Goal: Complete application form

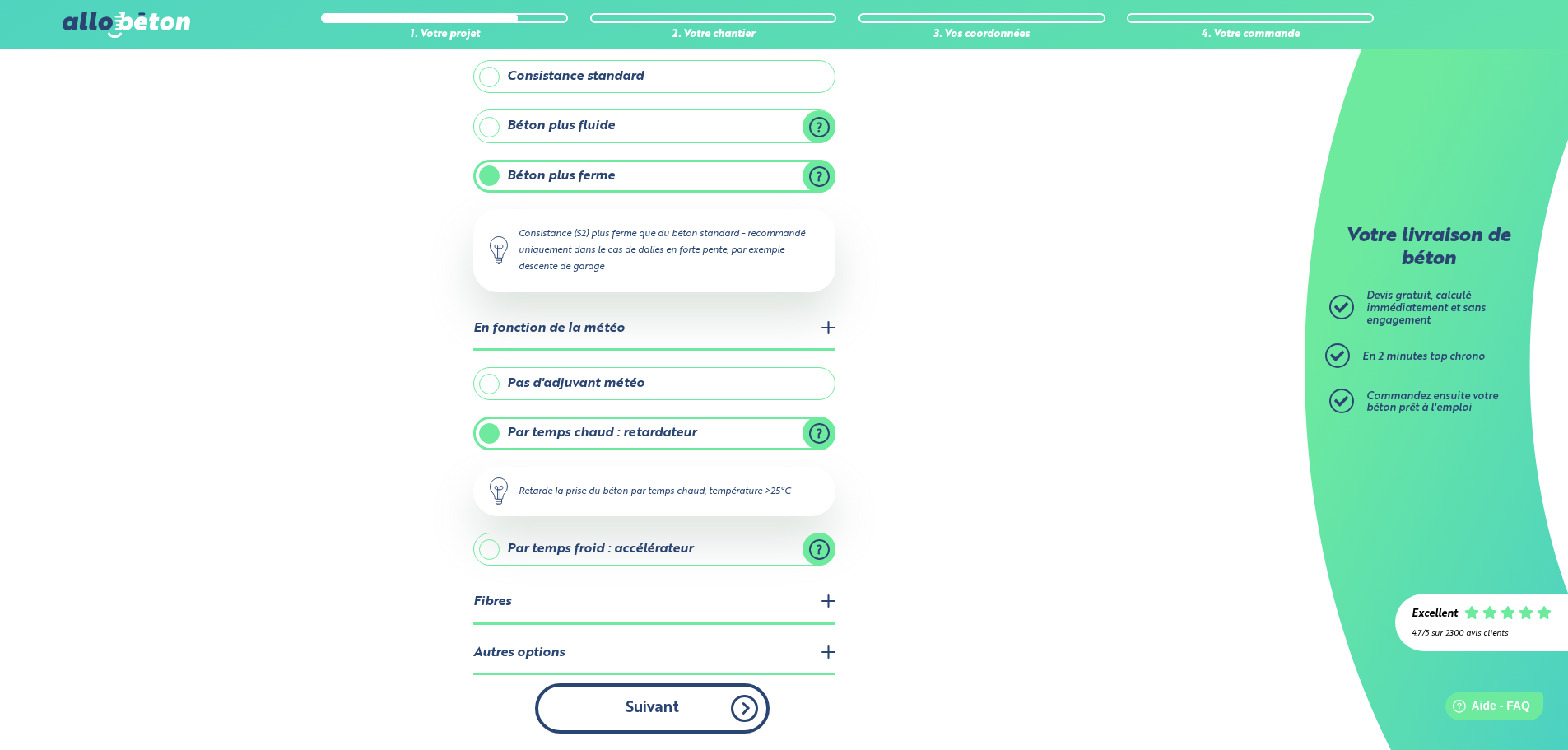
click at [658, 711] on button "Suivant" at bounding box center [652, 708] width 235 height 51
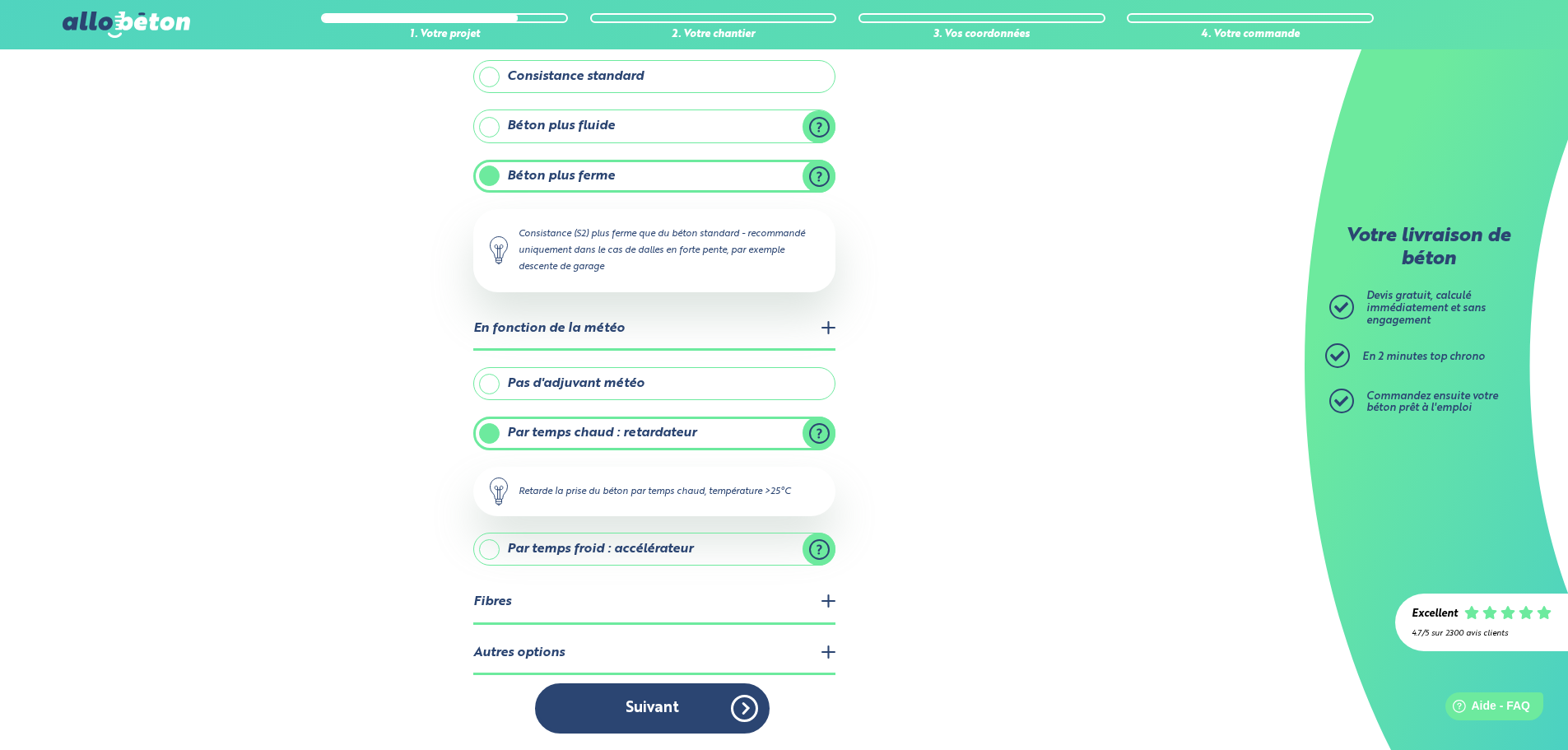
scroll to position [110, 0]
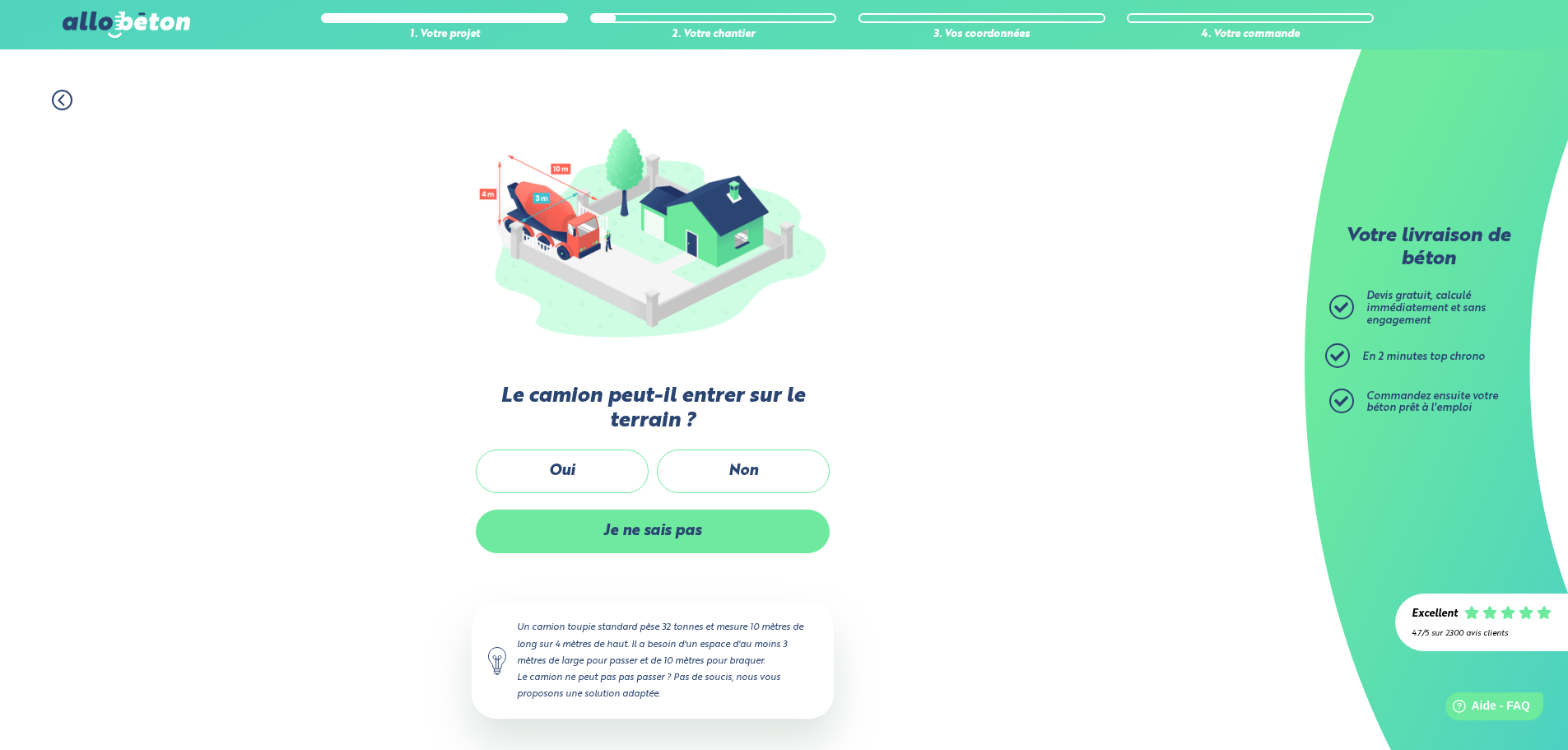
click at [648, 531] on label "Je ne sais pas" at bounding box center [652, 531] width 354 height 44
click at [0, 0] on input "Je ne sais pas" at bounding box center [0, 0] width 0 height 0
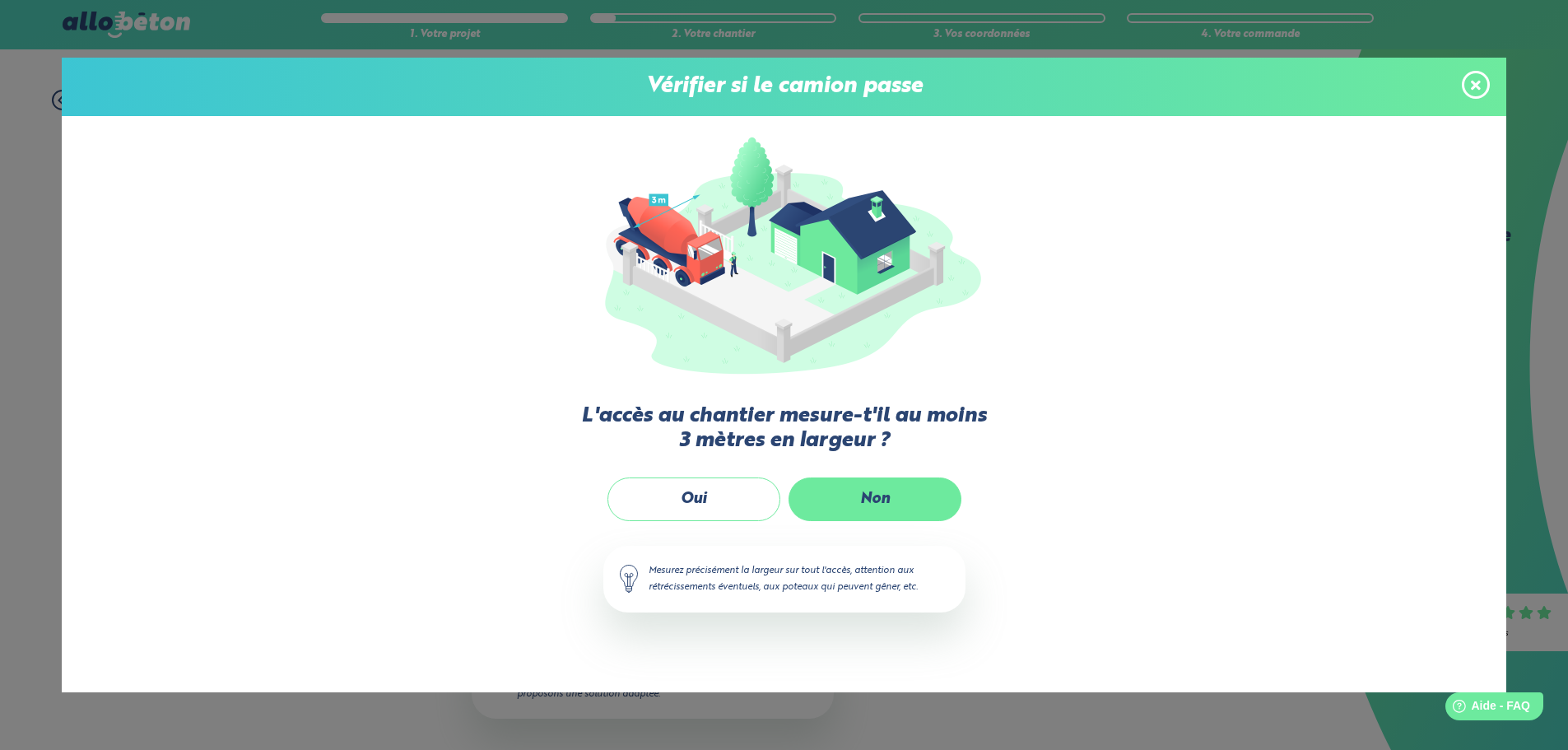
click at [863, 502] on label "Non" at bounding box center [875, 500] width 173 height 44
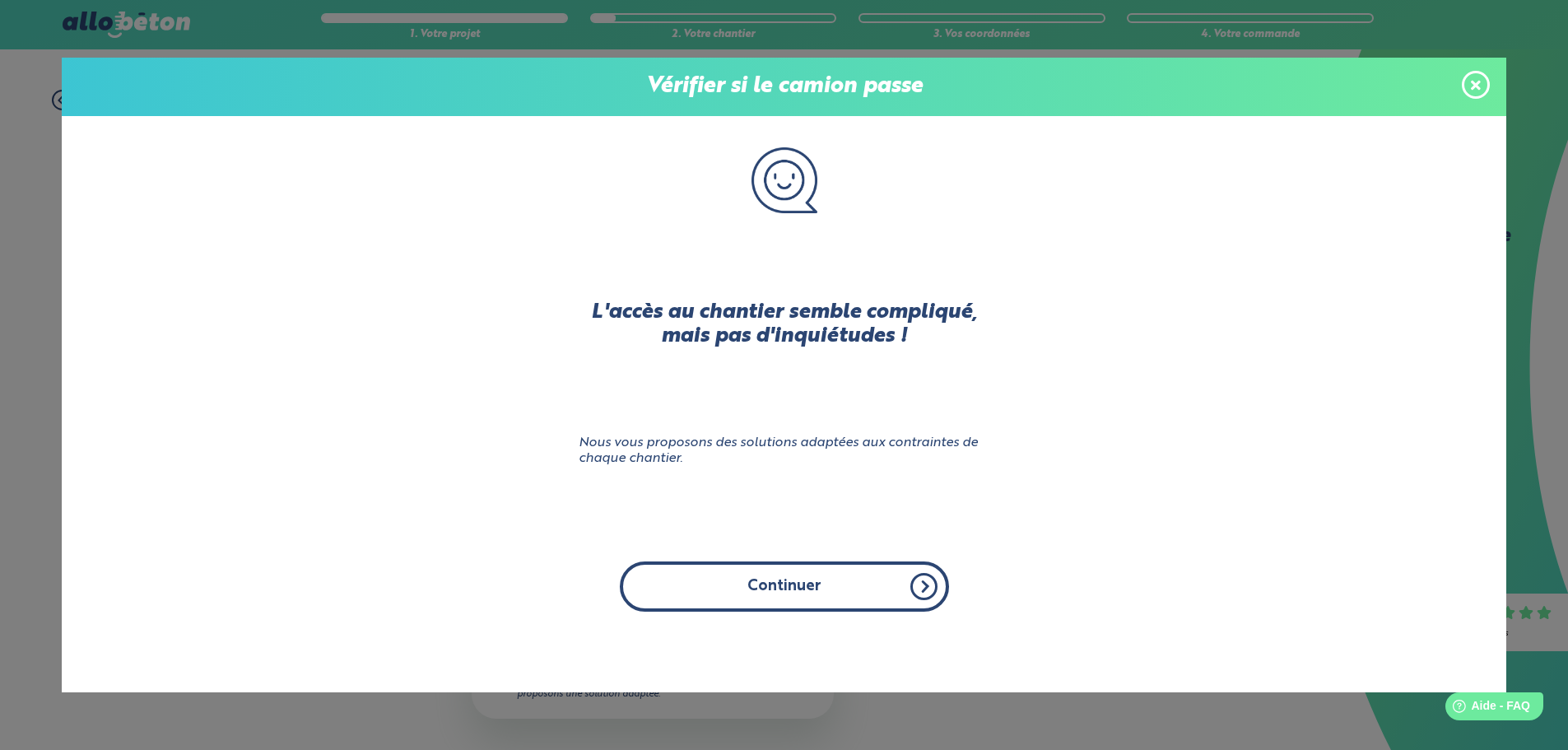
click at [790, 591] on button "Continuer" at bounding box center [784, 587] width 329 height 51
click input "Non" at bounding box center [0, 0] width 0 height 0
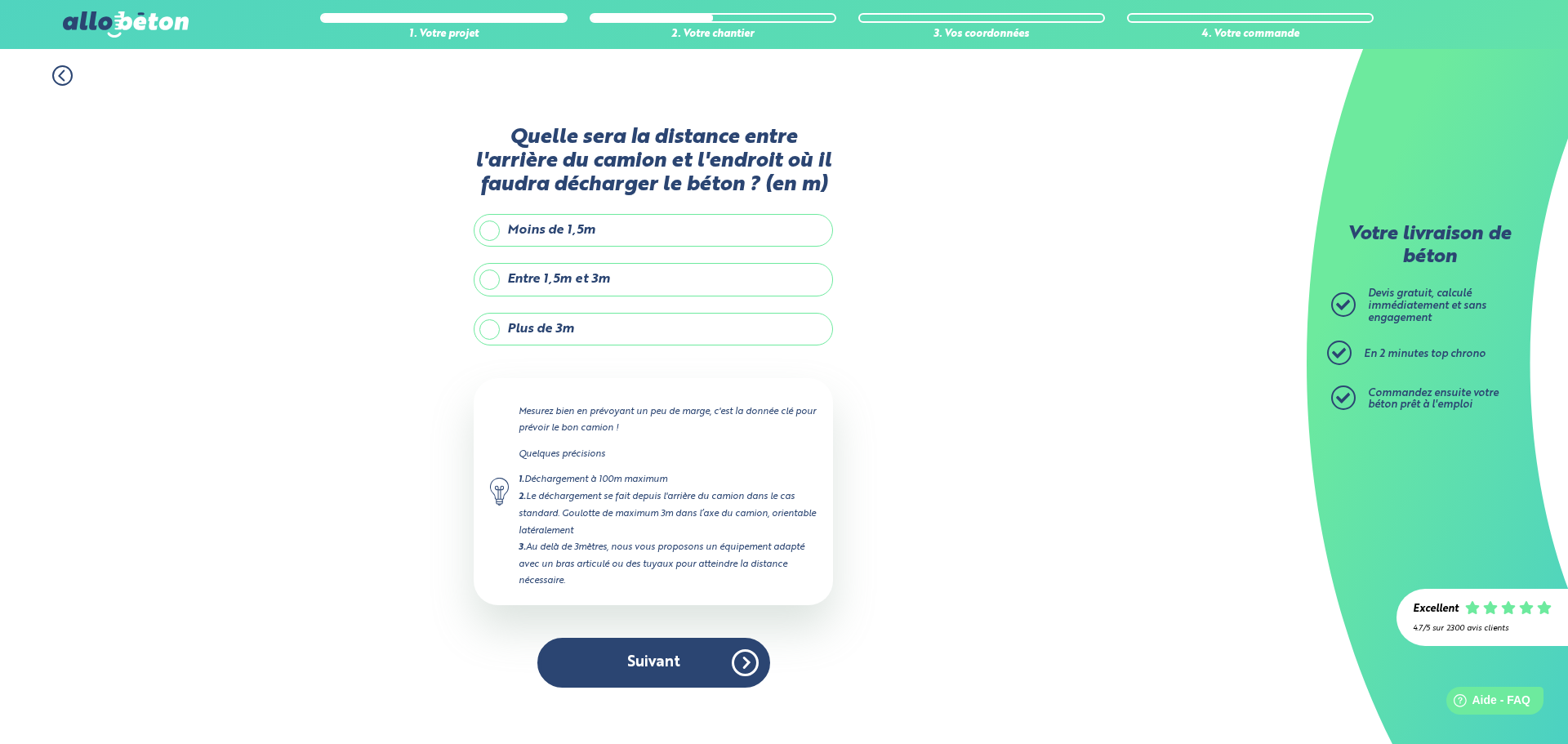
click at [480, 225] on label "Moins de 1,5m" at bounding box center [654, 230] width 360 height 33
click at [0, 0] on input "Moins de 1,5m" at bounding box center [0, 0] width 0 height 0
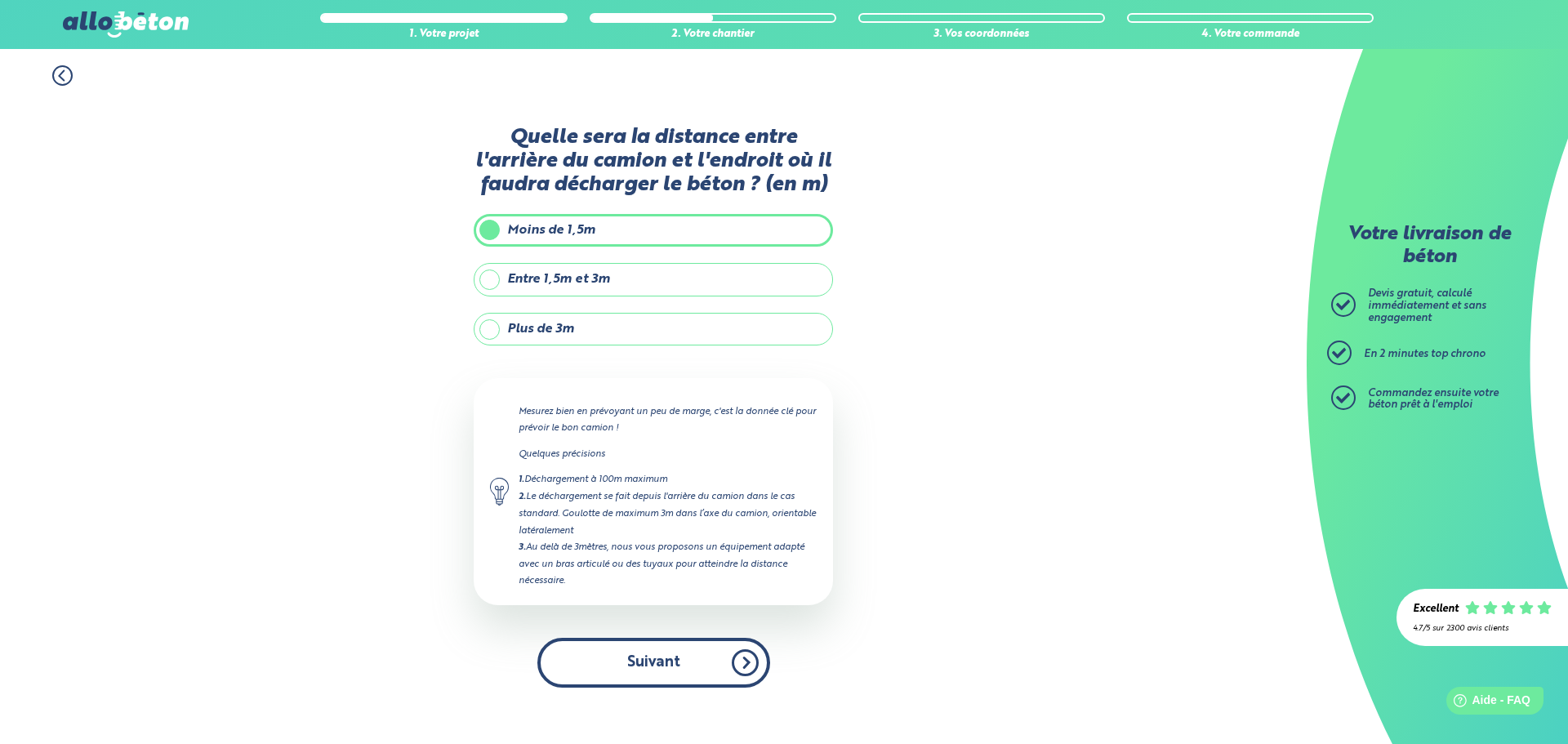
click at [644, 657] on button "Suivant" at bounding box center [654, 663] width 233 height 50
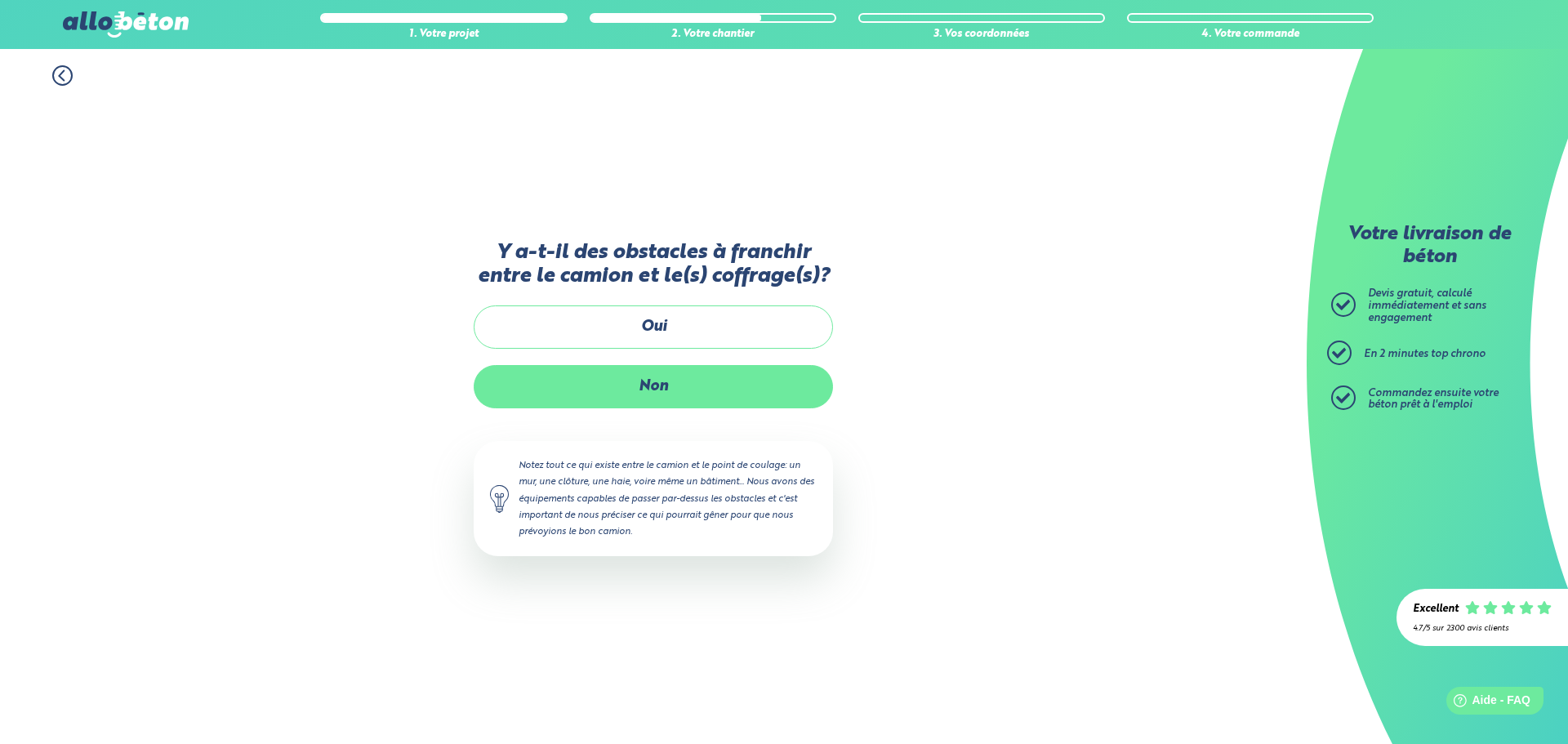
click at [659, 381] on label "Non" at bounding box center [654, 387] width 360 height 44
click at [0, 0] on input "Non" at bounding box center [0, 0] width 0 height 0
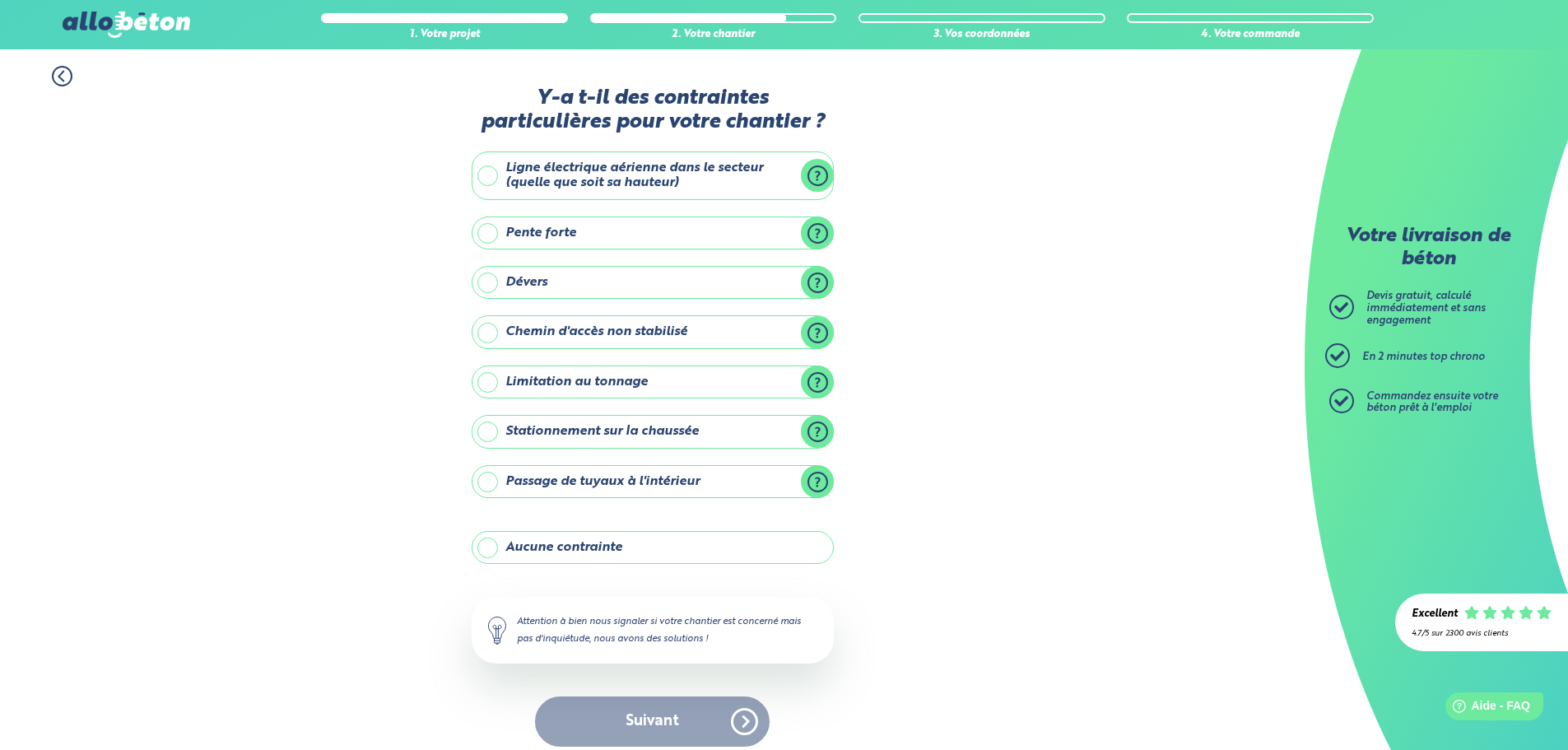
drag, startPoint x: 487, startPoint y: 431, endPoint x: 682, endPoint y: 506, distance: 208.9
click at [490, 436] on label "Stationnement sur la chaussée" at bounding box center [653, 431] width 362 height 33
click at [0, 0] on input "Stationnement sur la chaussée" at bounding box center [0, 0] width 0 height 0
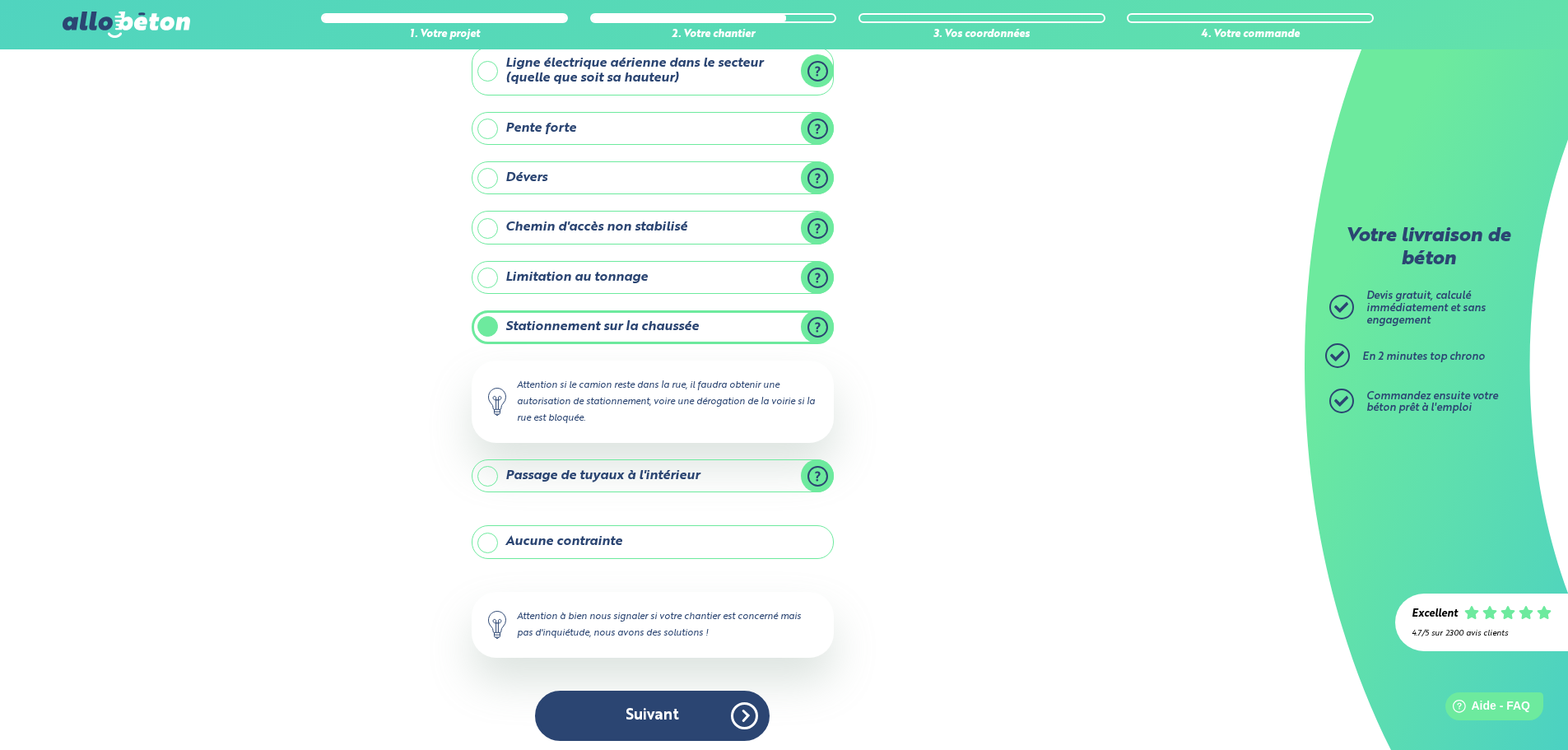
scroll to position [112, 0]
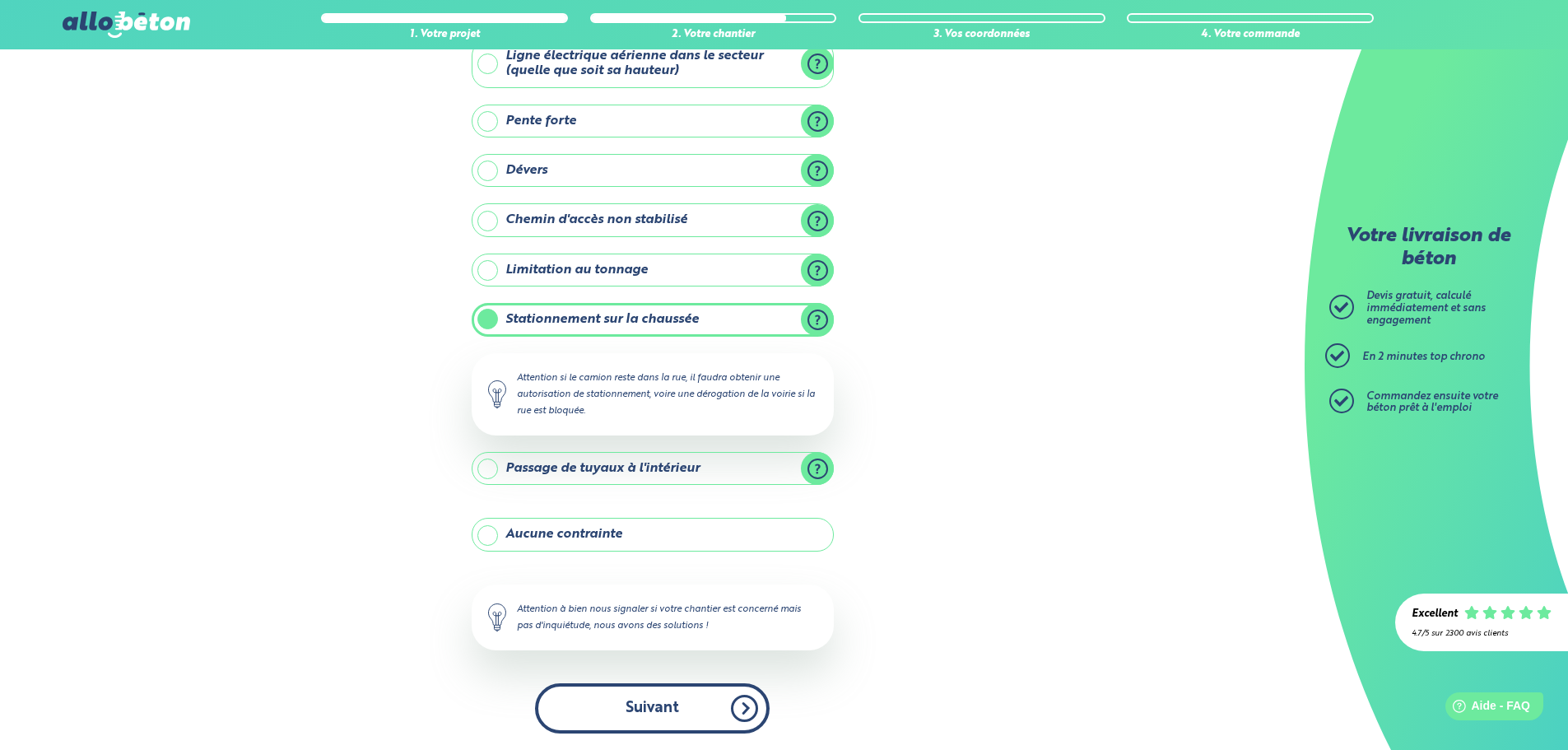
click at [645, 710] on button "Suivant" at bounding box center [652, 708] width 235 height 51
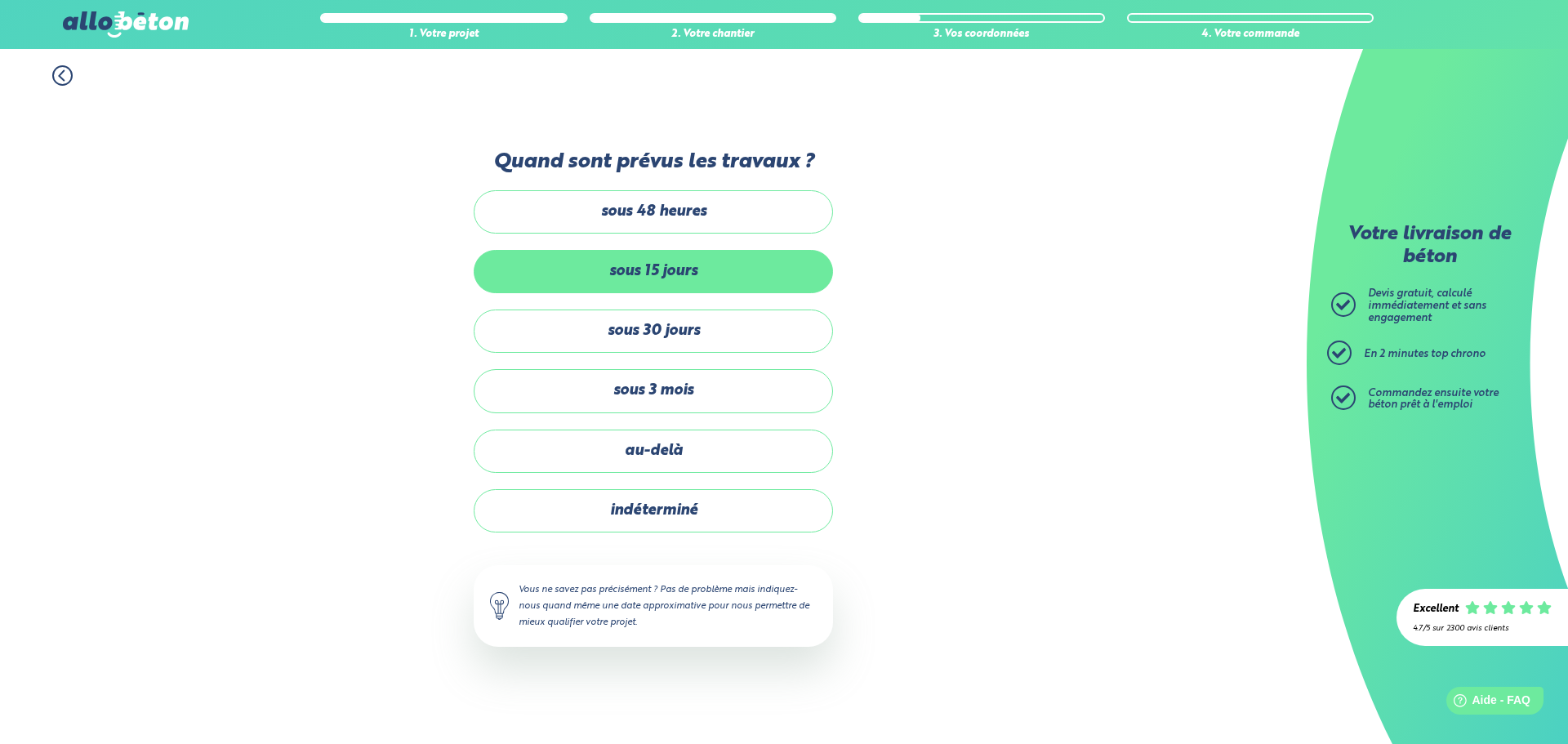
click at [668, 271] on label "sous 15 jours" at bounding box center [654, 272] width 360 height 44
click at [0, 0] on input "sous 15 jours" at bounding box center [0, 0] width 0 height 0
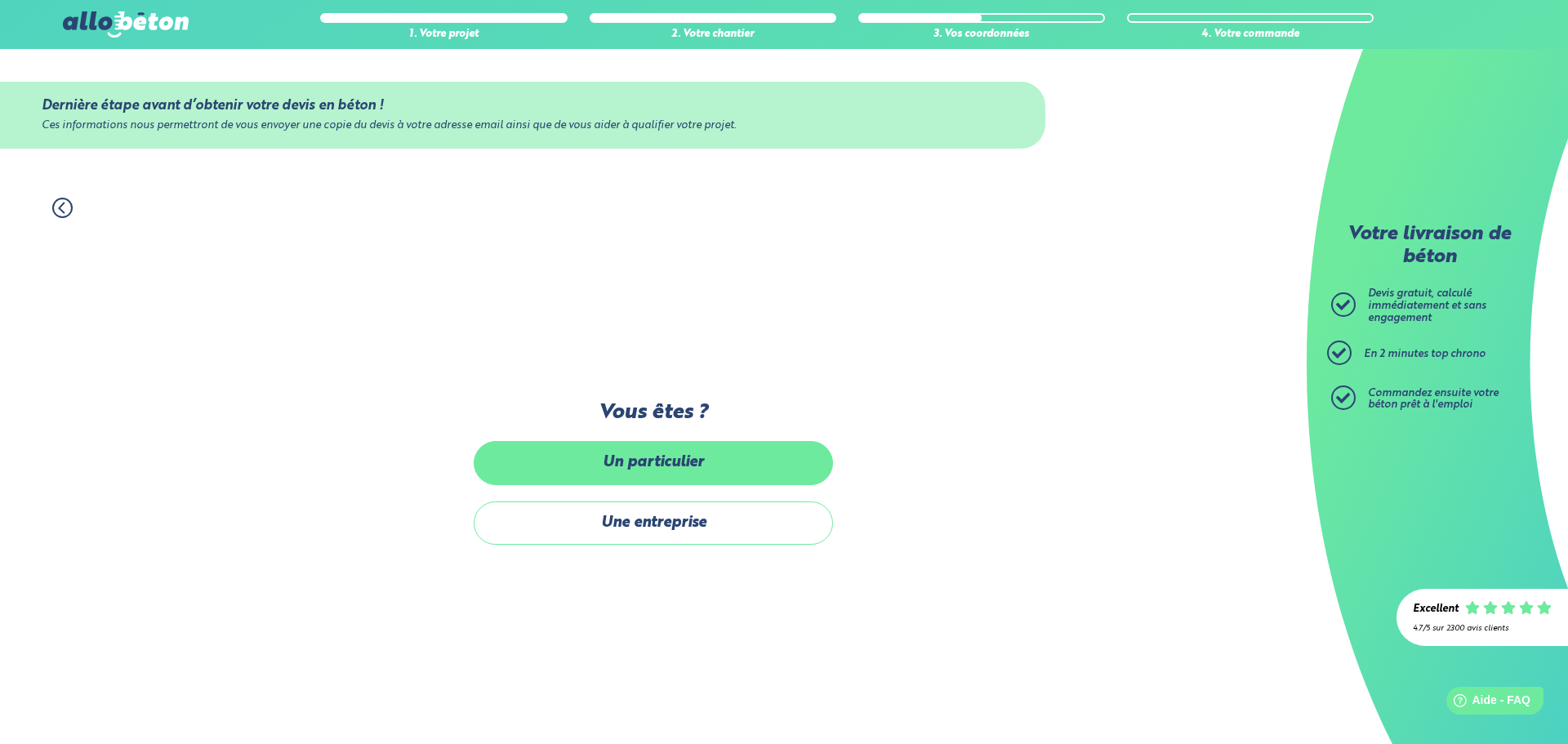
click at [654, 470] on label "Un particulier" at bounding box center [654, 463] width 360 height 44
click at [0, 0] on input "Un particulier" at bounding box center [0, 0] width 0 height 0
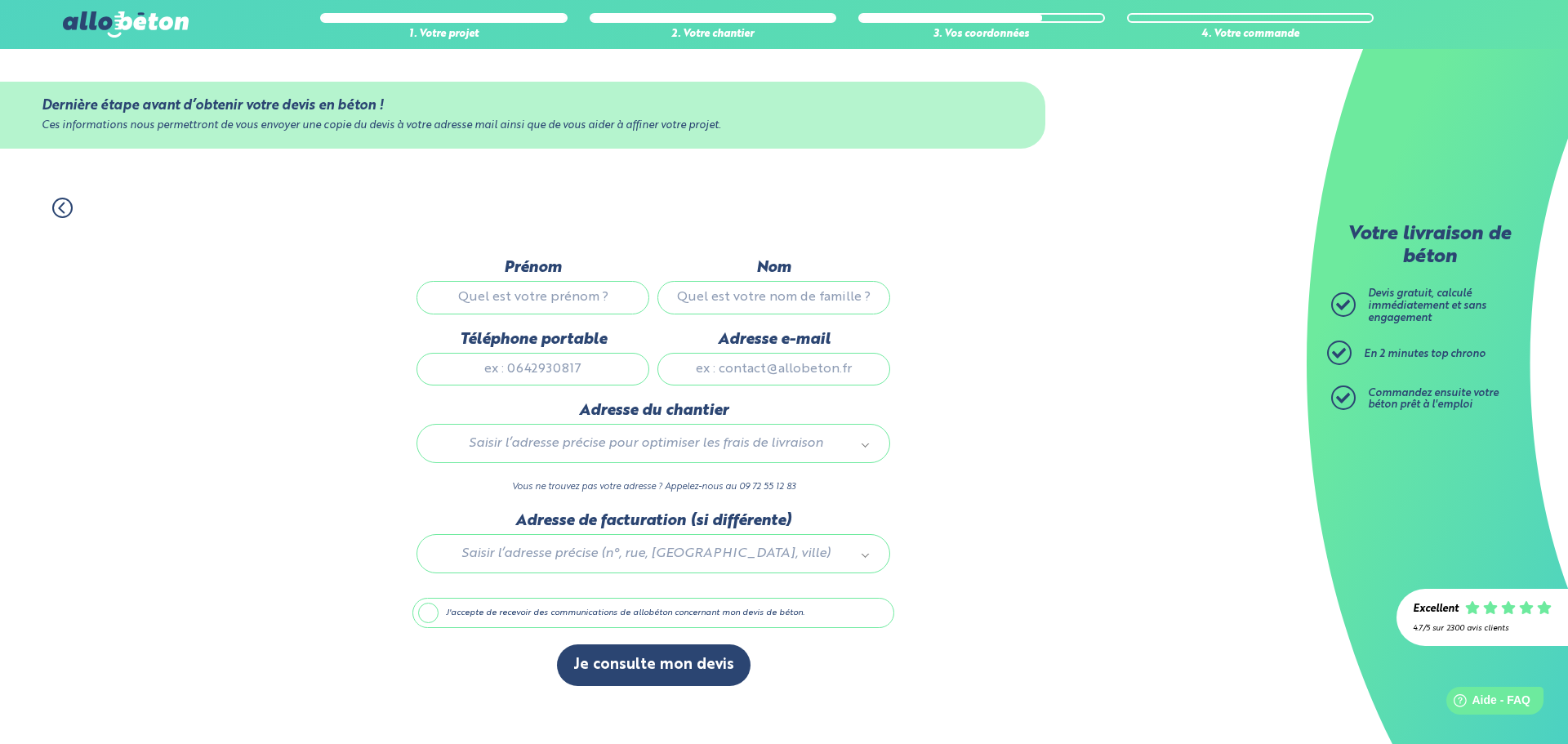
click at [511, 299] on input "Prénom" at bounding box center [533, 297] width 233 height 33
type input "Thierry"
type input "Picot"
type input "0681108873"
type input "thierrypicot@hotmail.com"
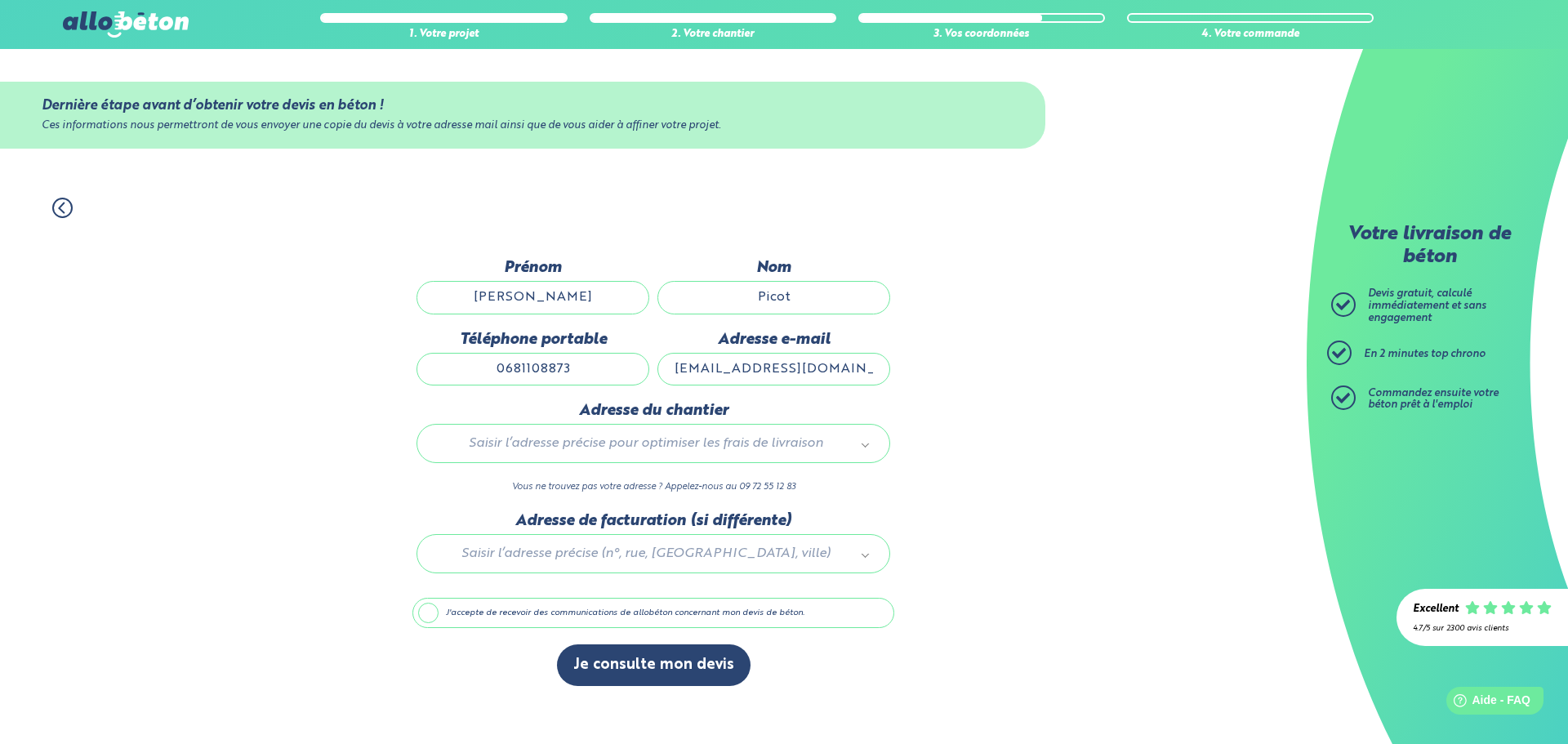
type input "4 rue du Vaugourieux"
click at [653, 551] on div at bounding box center [653, 551] width 482 height 78
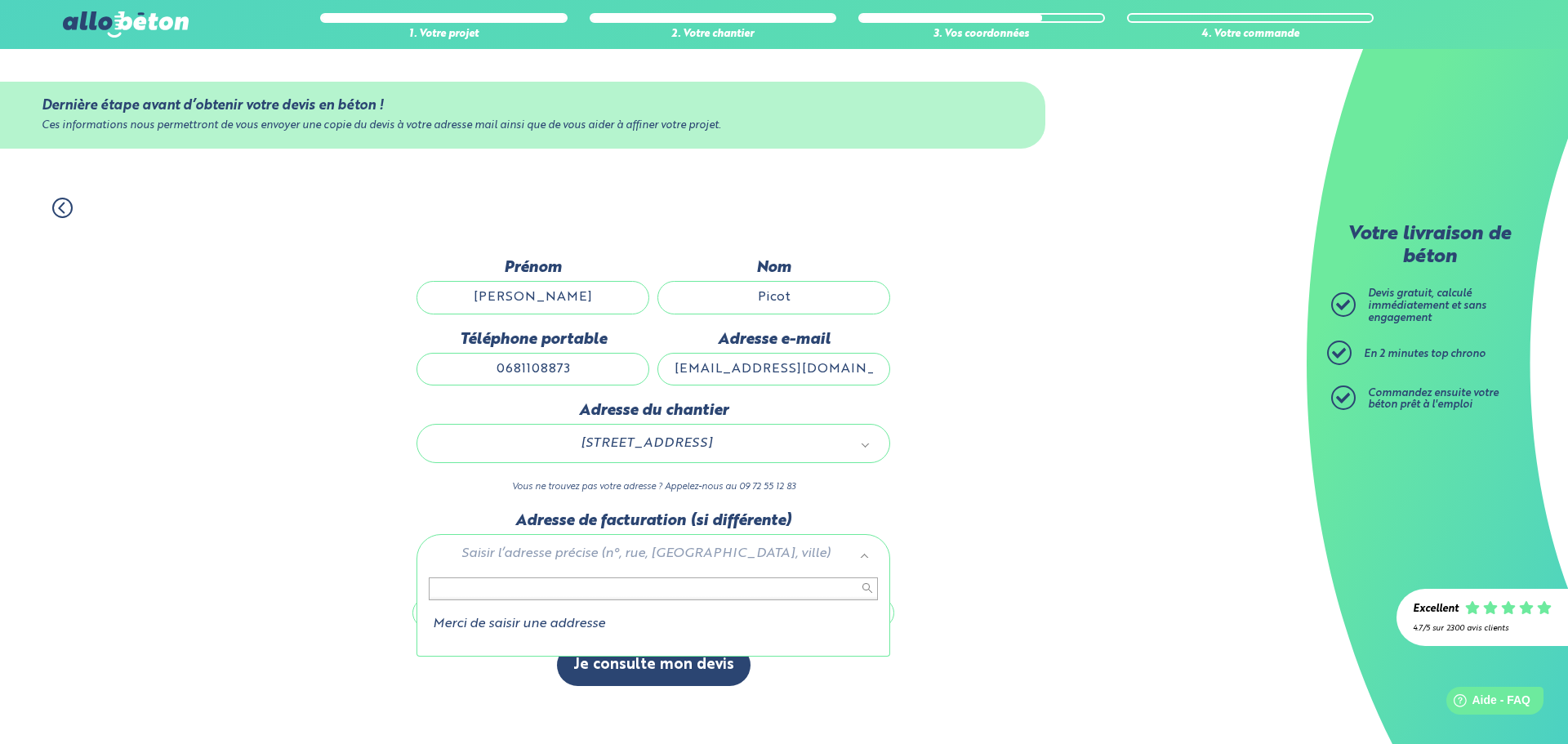
click at [470, 580] on input "text" at bounding box center [653, 589] width 449 height 23
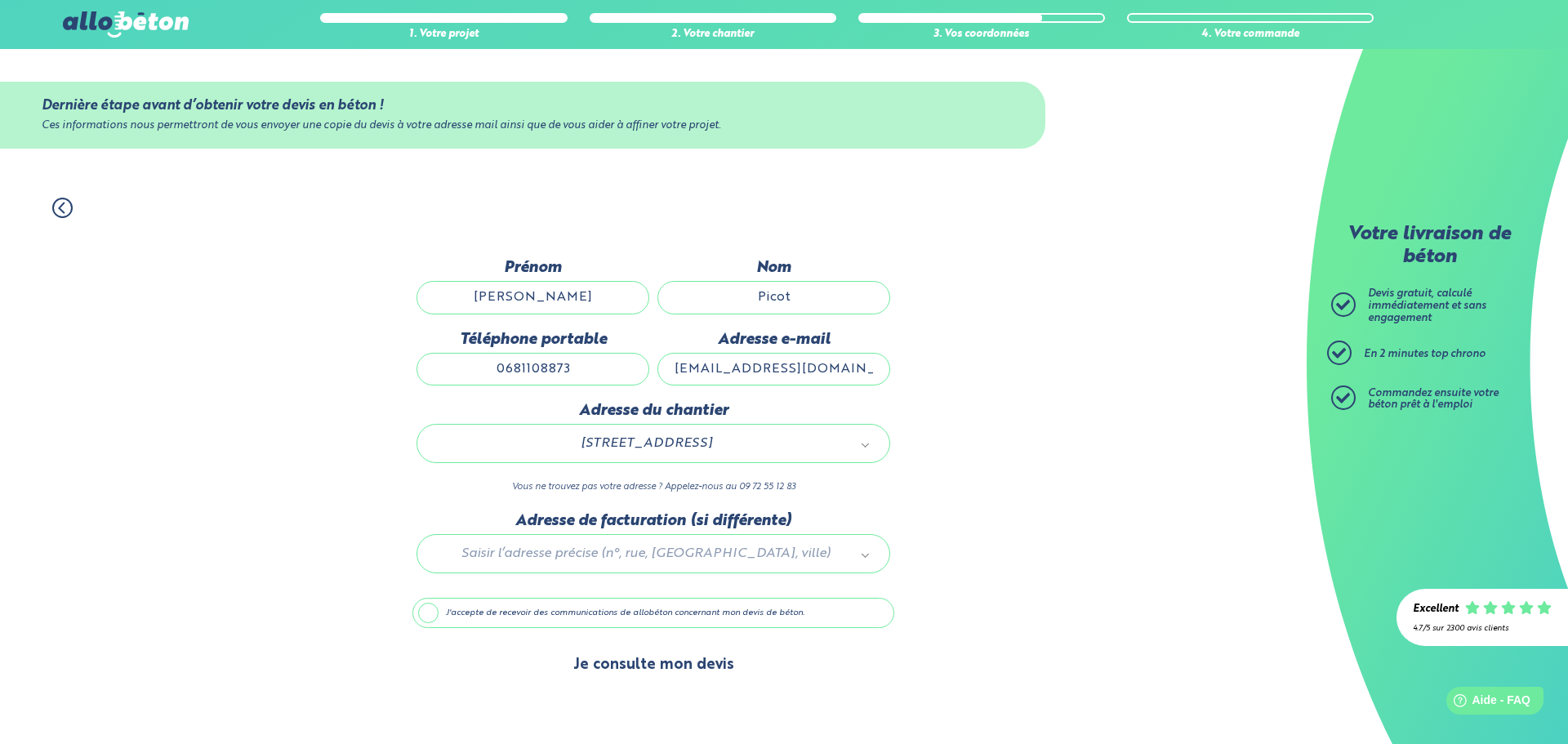
click at [648, 663] on button "Je consulte mon devis" at bounding box center [654, 665] width 194 height 42
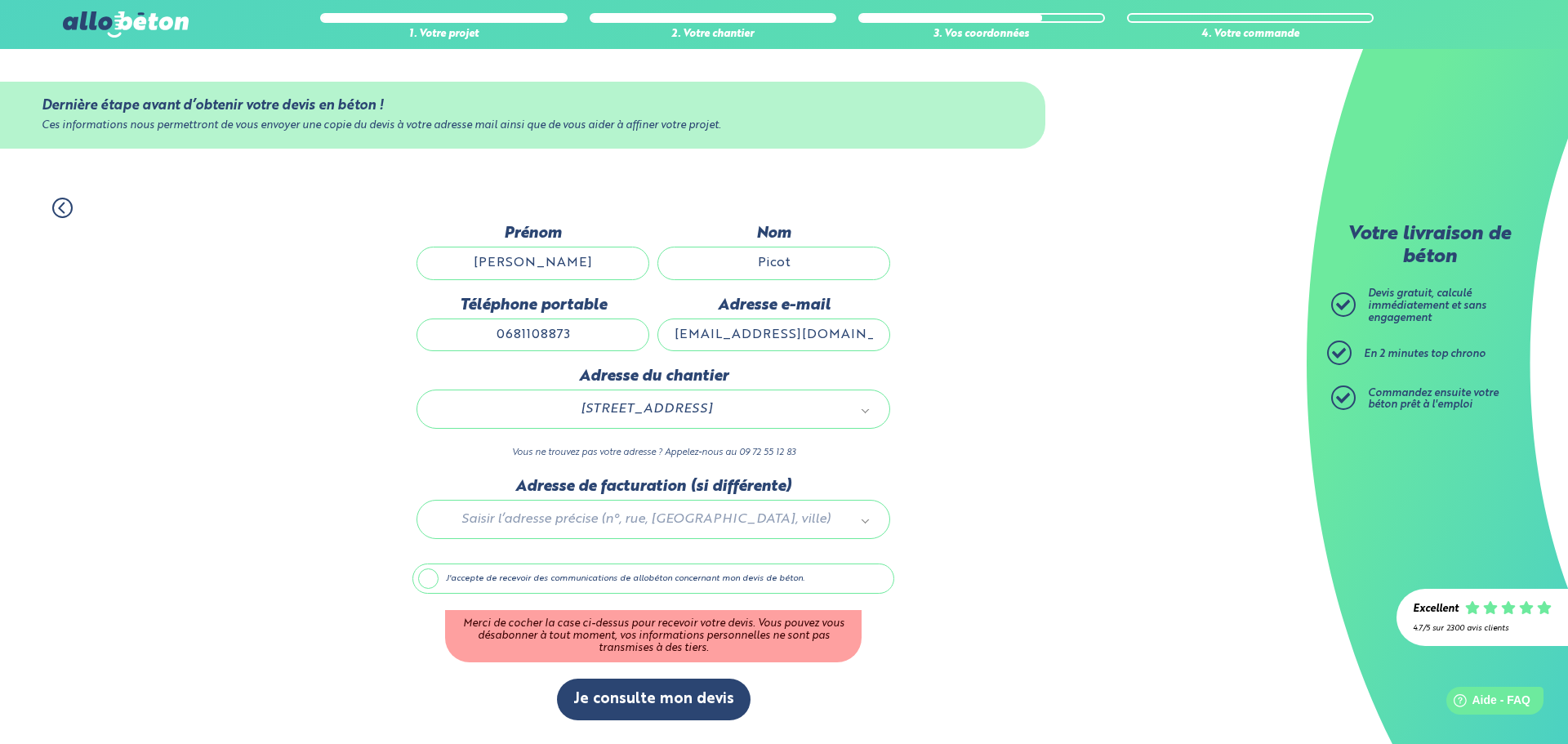
drag, startPoint x: 420, startPoint y: 584, endPoint x: 466, endPoint y: 607, distance: 51.4
click at [428, 588] on label "J'accepte de recevoir des communications de allobéton concernant mon devis de b…" at bounding box center [653, 579] width 482 height 31
click at [0, 0] on input "J'accepte de recevoir des communications de allobéton concernant mon devis de b…" at bounding box center [0, 0] width 0 height 0
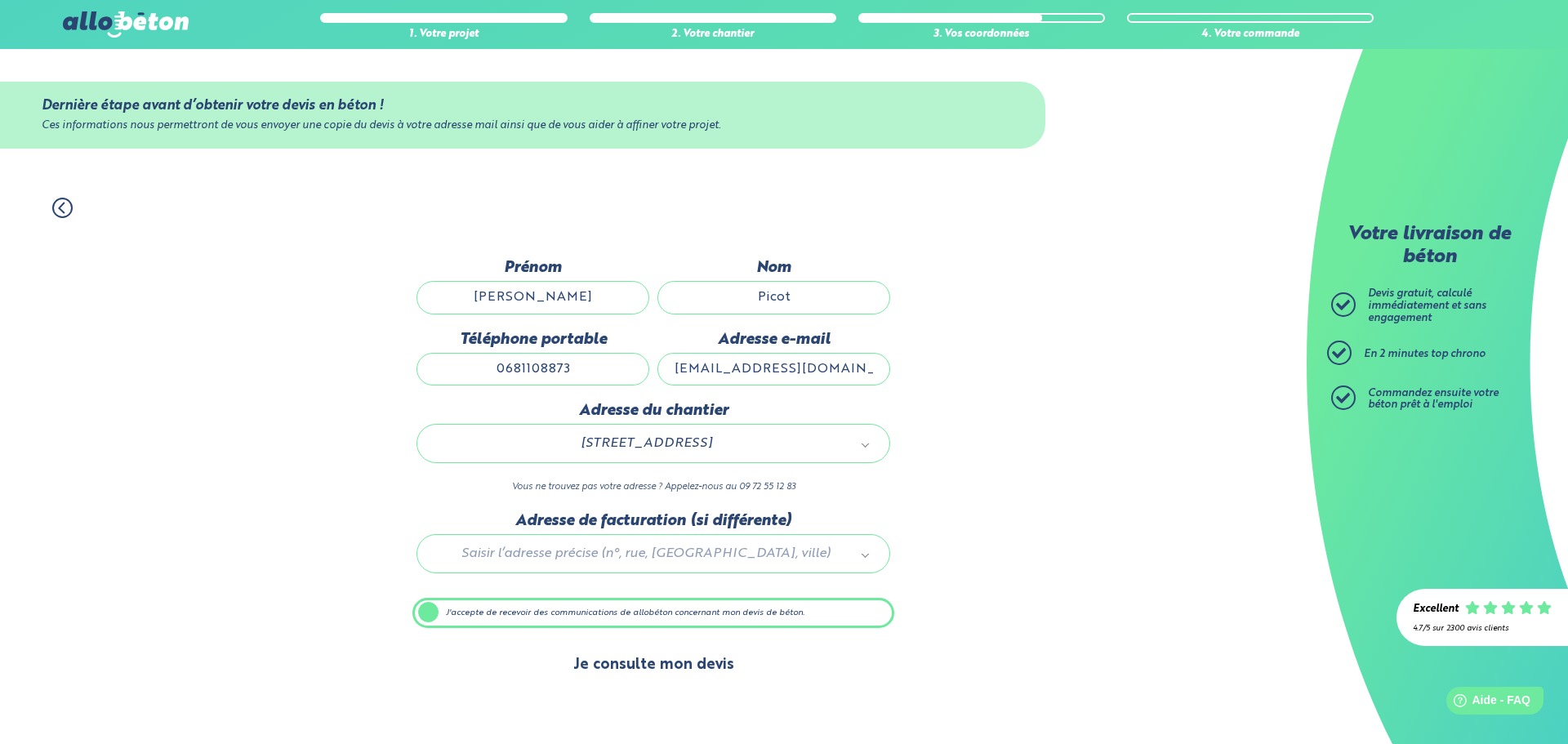
click at [654, 669] on button "Je consulte mon devis" at bounding box center [654, 665] width 194 height 42
